Goal: Task Accomplishment & Management: Use online tool/utility

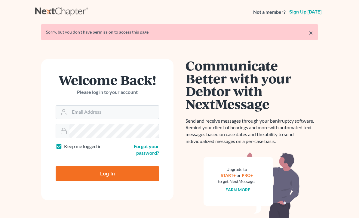
scroll to position [48, 0]
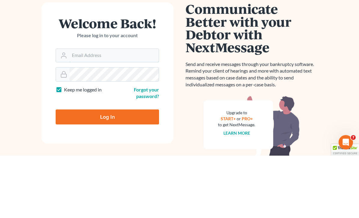
type input "adrienneh@ohattorneys.com"
click at [107, 172] on input "Log In" at bounding box center [107, 179] width 103 height 15
type input "Thinking..."
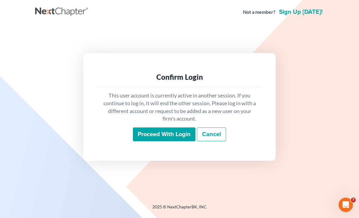
click at [175, 141] on input "Proceed with login" at bounding box center [164, 135] width 62 height 14
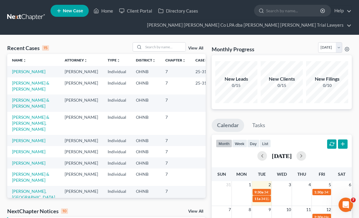
click at [39, 90] on link "[PERSON_NAME] & [PERSON_NAME]" at bounding box center [30, 85] width 37 height 11
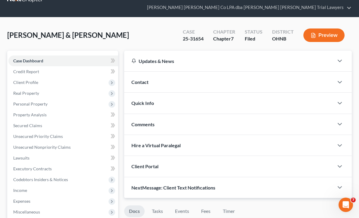
scroll to position [17, 0]
click at [54, 116] on link "Property Analysis" at bounding box center [63, 115] width 110 height 11
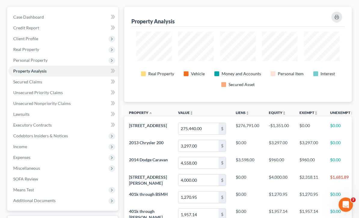
scroll to position [62, 0]
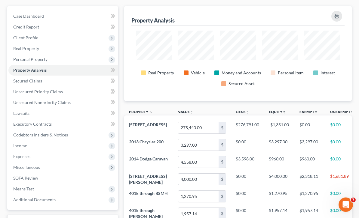
click at [41, 147] on span "Income" at bounding box center [63, 146] width 110 height 11
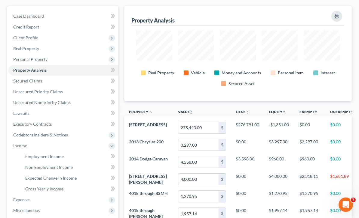
scroll to position [62, 0]
click at [66, 158] on link "Employment Income" at bounding box center [69, 156] width 98 height 11
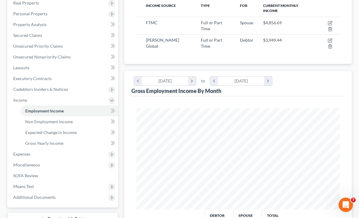
scroll to position [108, 0]
click at [63, 143] on link "Gross Yearly Income" at bounding box center [69, 143] width 98 height 11
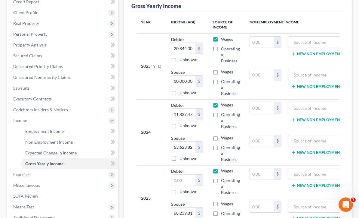
scroll to position [135, 0]
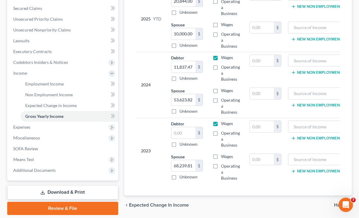
click at [44, 127] on span "Expenses" at bounding box center [63, 127] width 110 height 11
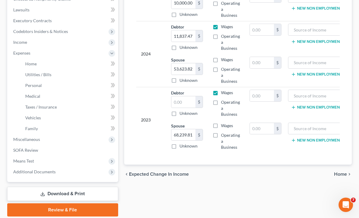
click at [50, 161] on span "Means Test" at bounding box center [63, 161] width 110 height 11
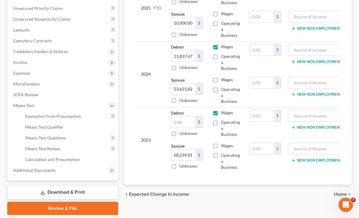
click at [68, 129] on link "Means Test Qualifier" at bounding box center [69, 127] width 98 height 11
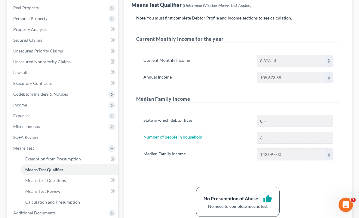
click at [42, 107] on span "Income" at bounding box center [63, 105] width 110 height 11
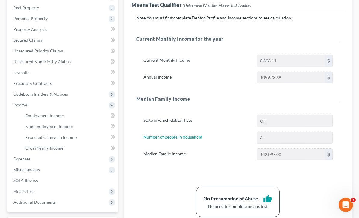
click at [70, 117] on link "Employment Income" at bounding box center [69, 116] width 98 height 11
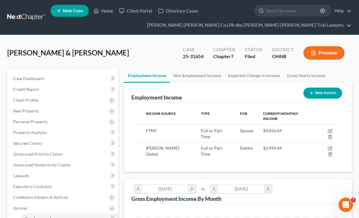
click at [47, 110] on span "Real Property" at bounding box center [63, 111] width 110 height 11
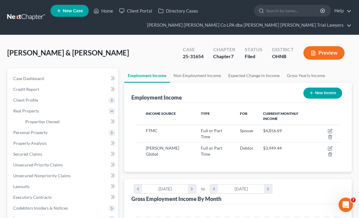
click at [67, 124] on link "Properties Owned" at bounding box center [69, 122] width 98 height 11
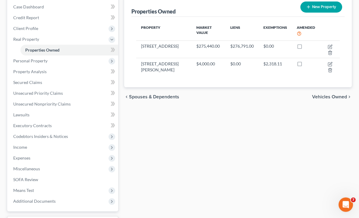
scroll to position [72, 0]
click at [54, 59] on span "Personal Property" at bounding box center [63, 61] width 110 height 11
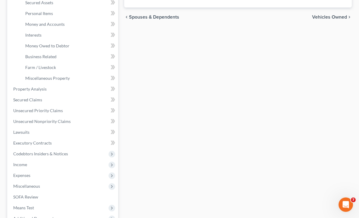
scroll to position [154, 0]
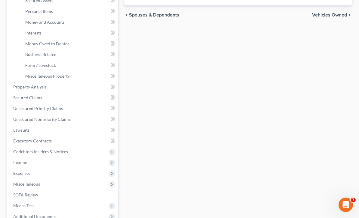
click at [62, 86] on link "Property Analysis" at bounding box center [63, 87] width 110 height 11
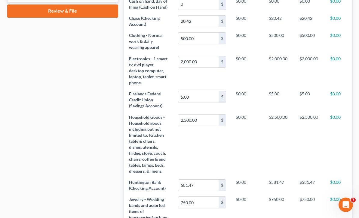
scroll to position [291, 0]
